Goal: Information Seeking & Learning: Learn about a topic

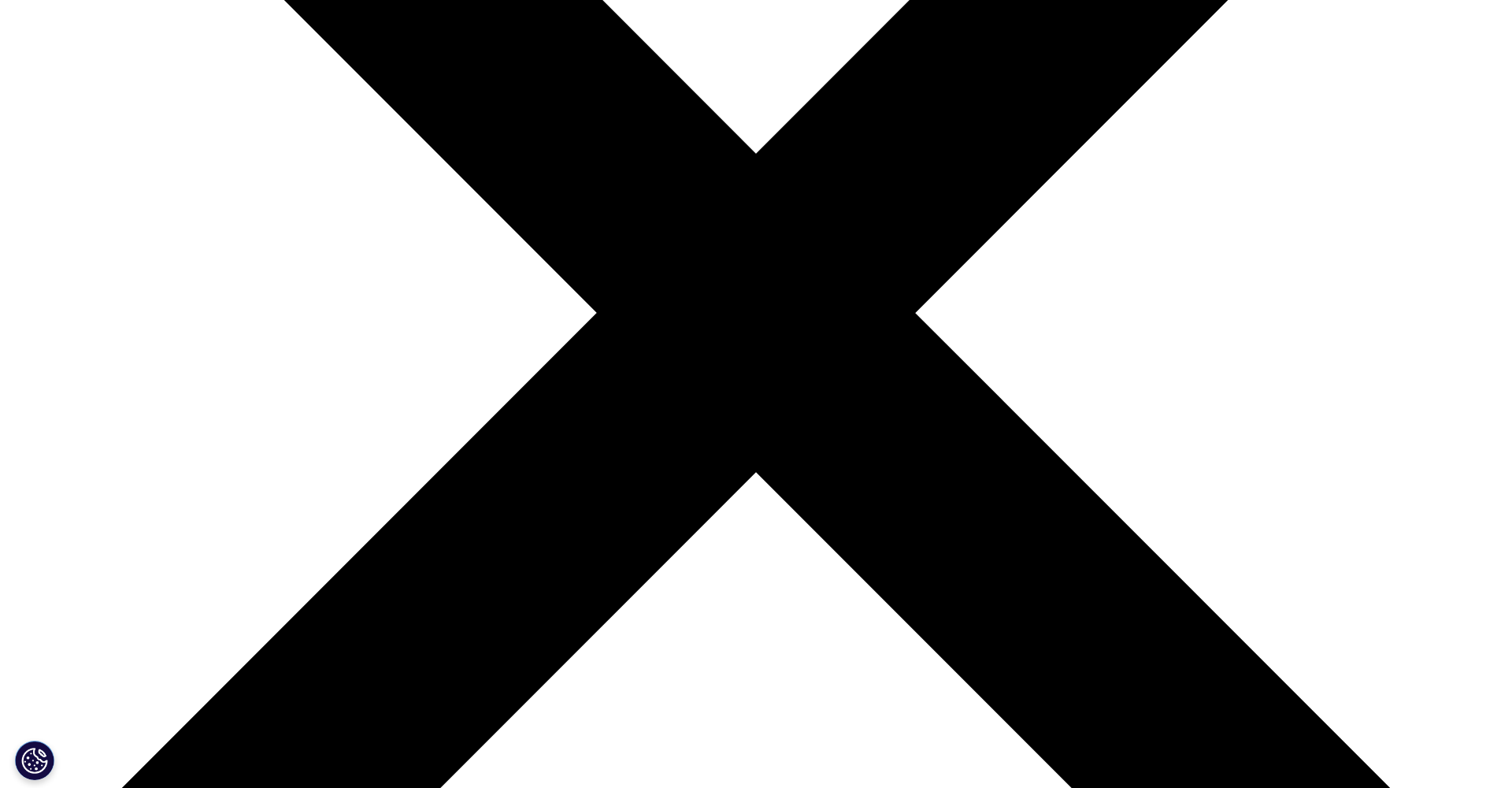
scroll to position [594, 0]
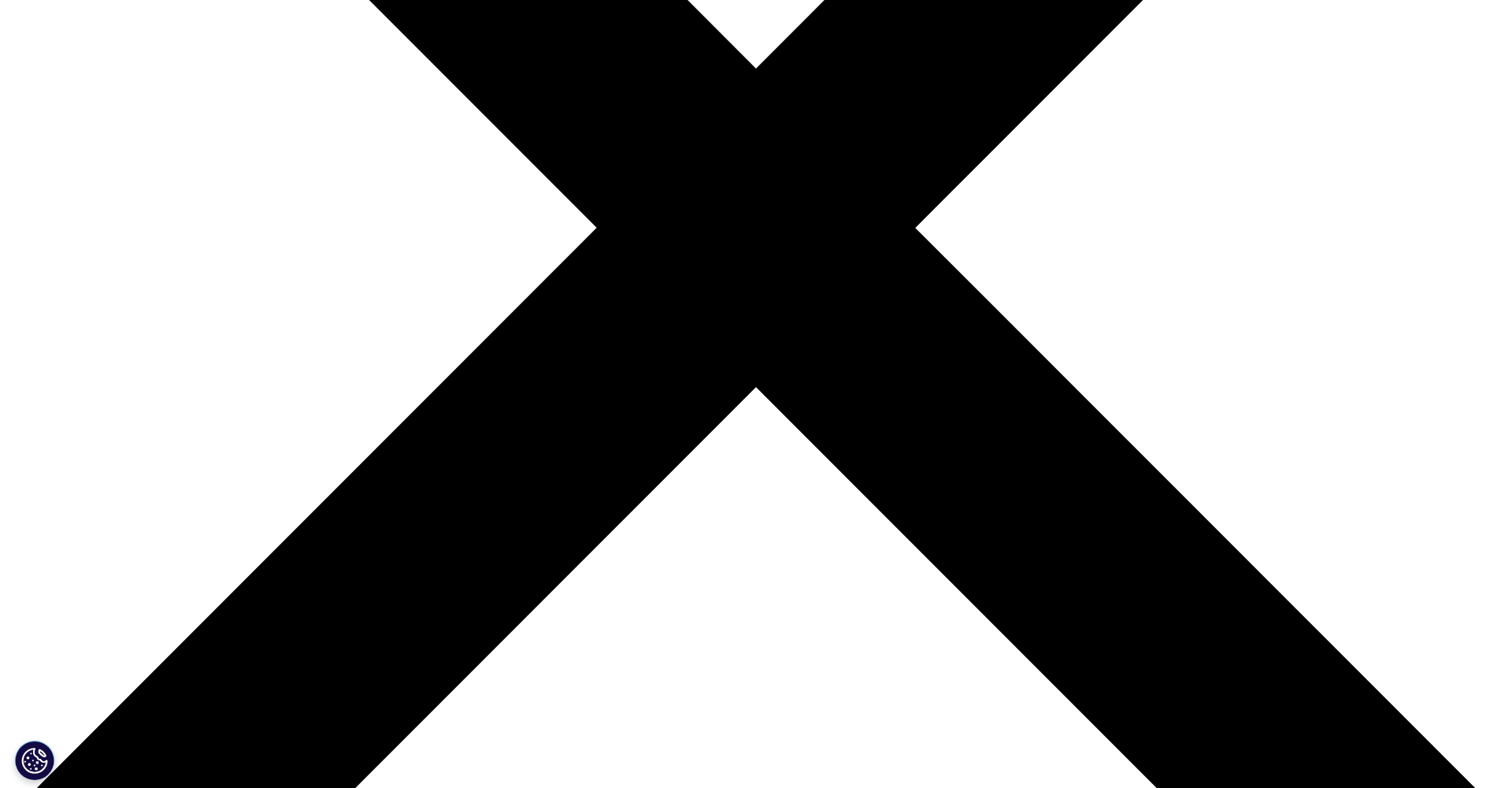
scroll to position [443, 0]
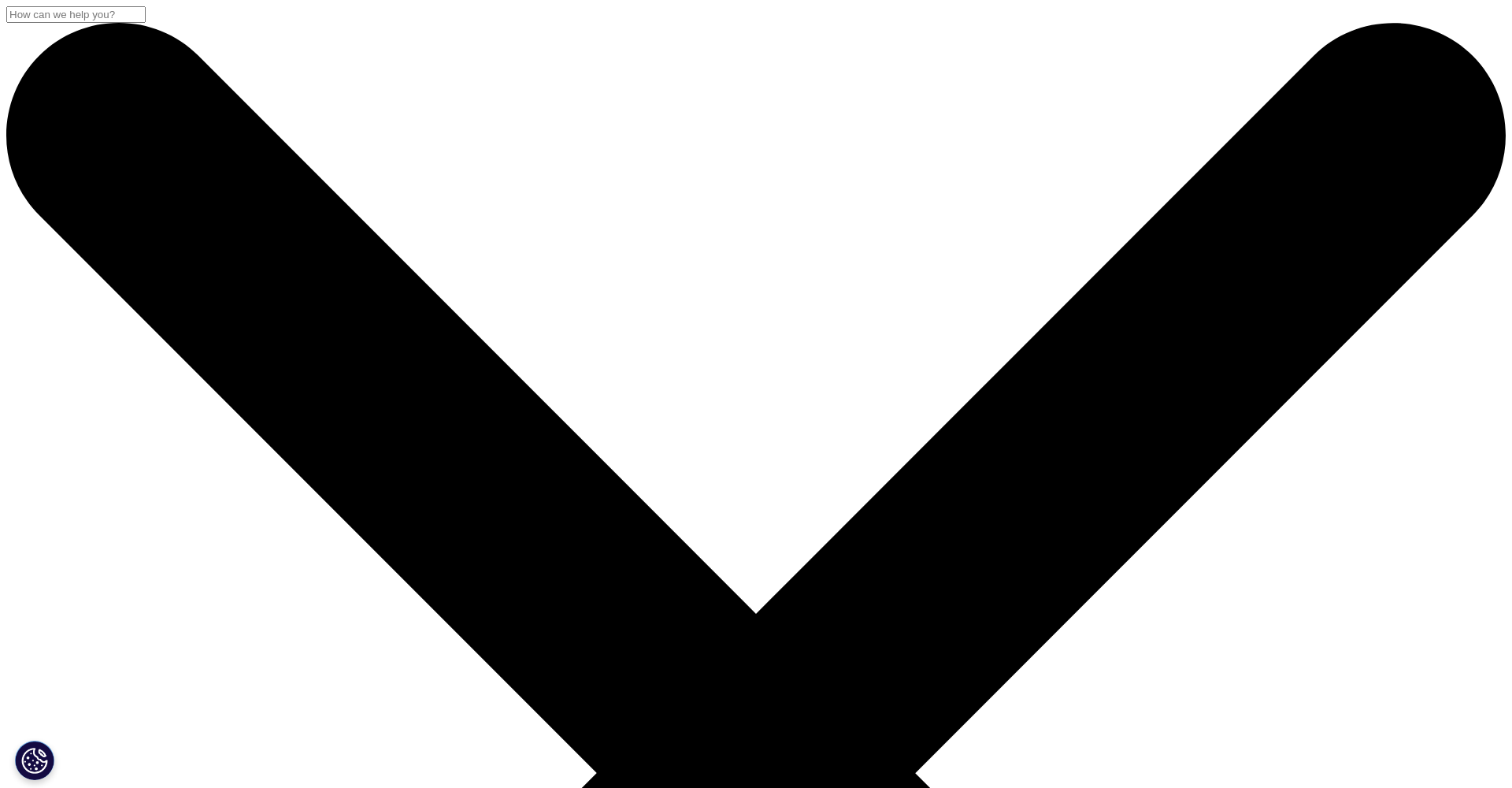
scroll to position [870, 929]
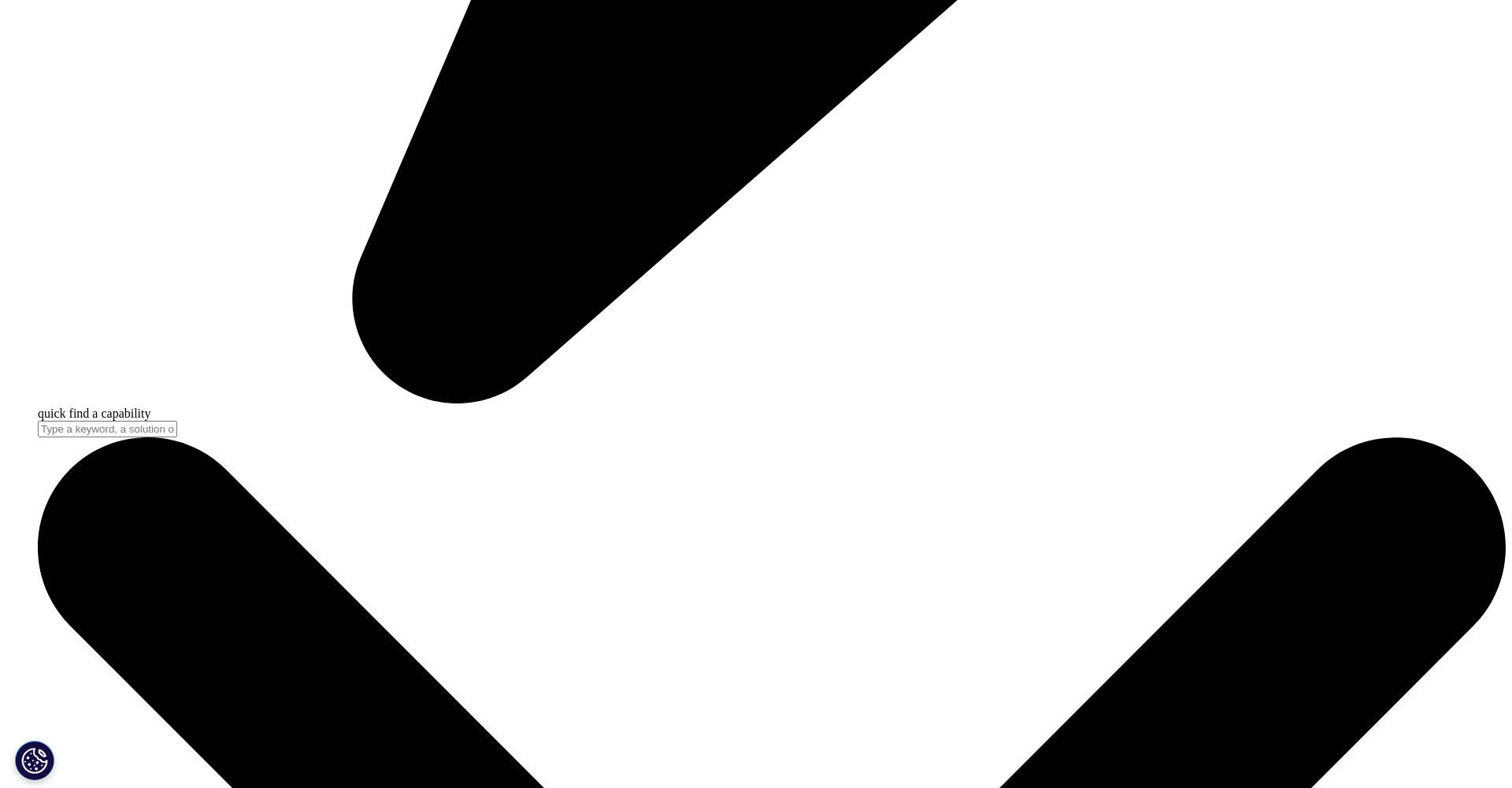
scroll to position [6462, 0]
